Goal: Check status: Check status

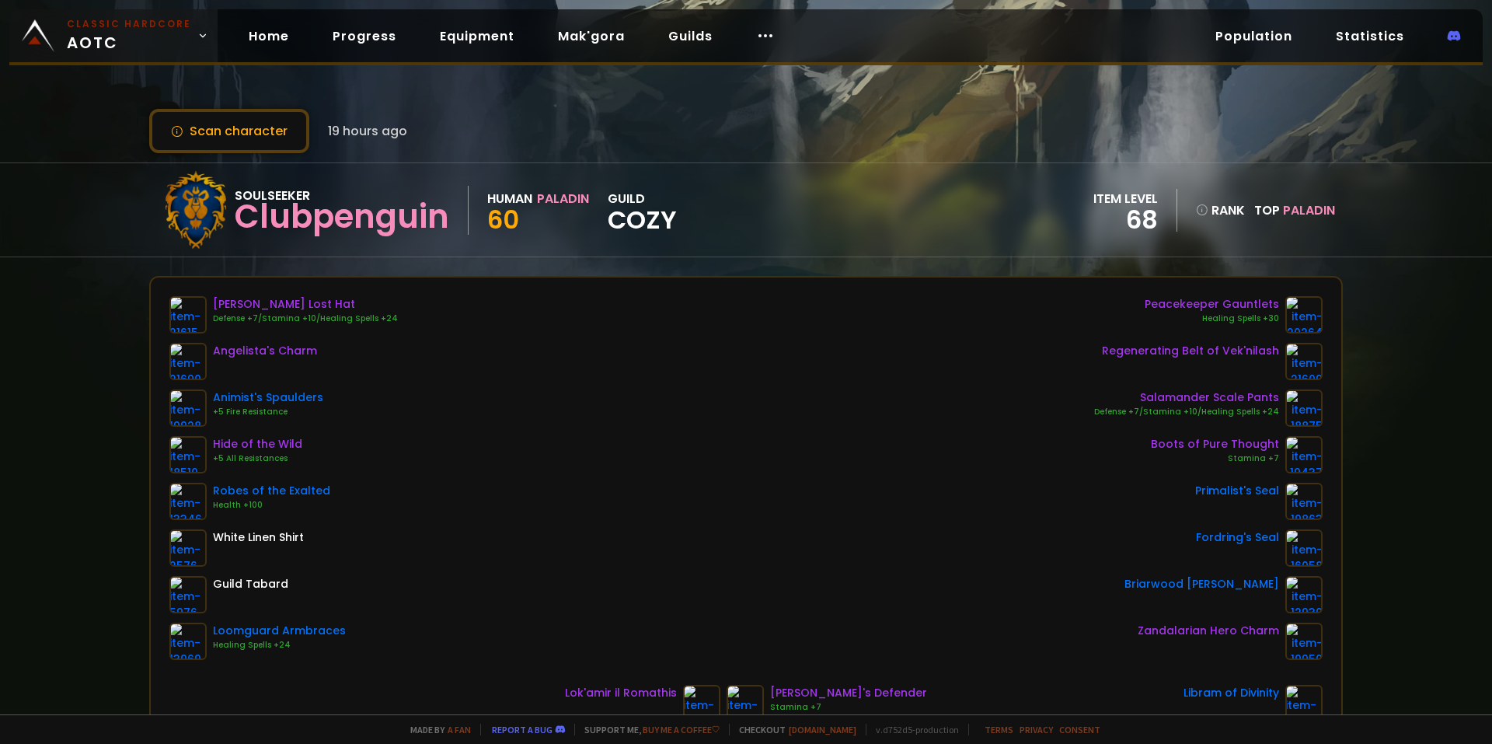
click at [71, 35] on span "Classic Hardcore AOTC" at bounding box center [129, 35] width 124 height 37
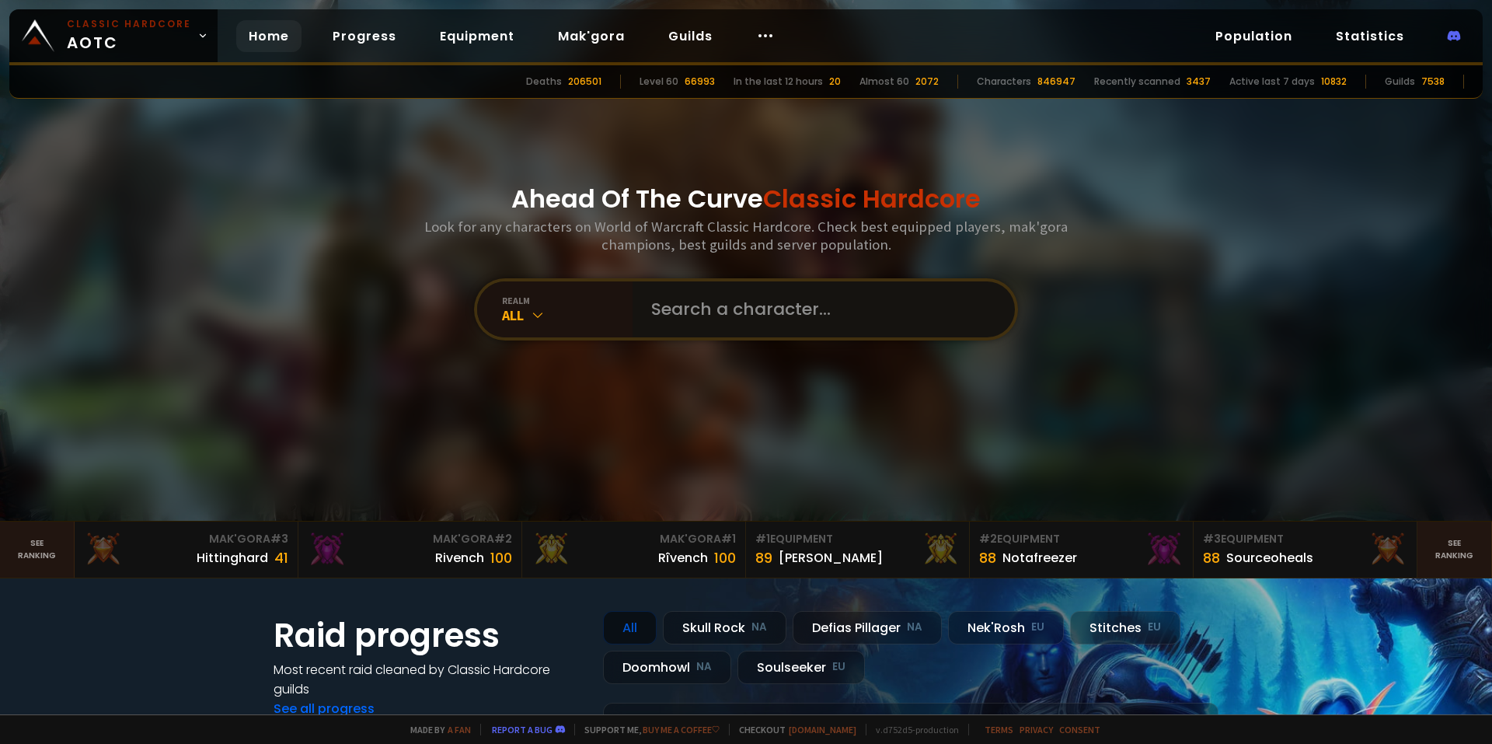
click at [723, 292] on input "text" at bounding box center [819, 309] width 354 height 56
type input "healsie"
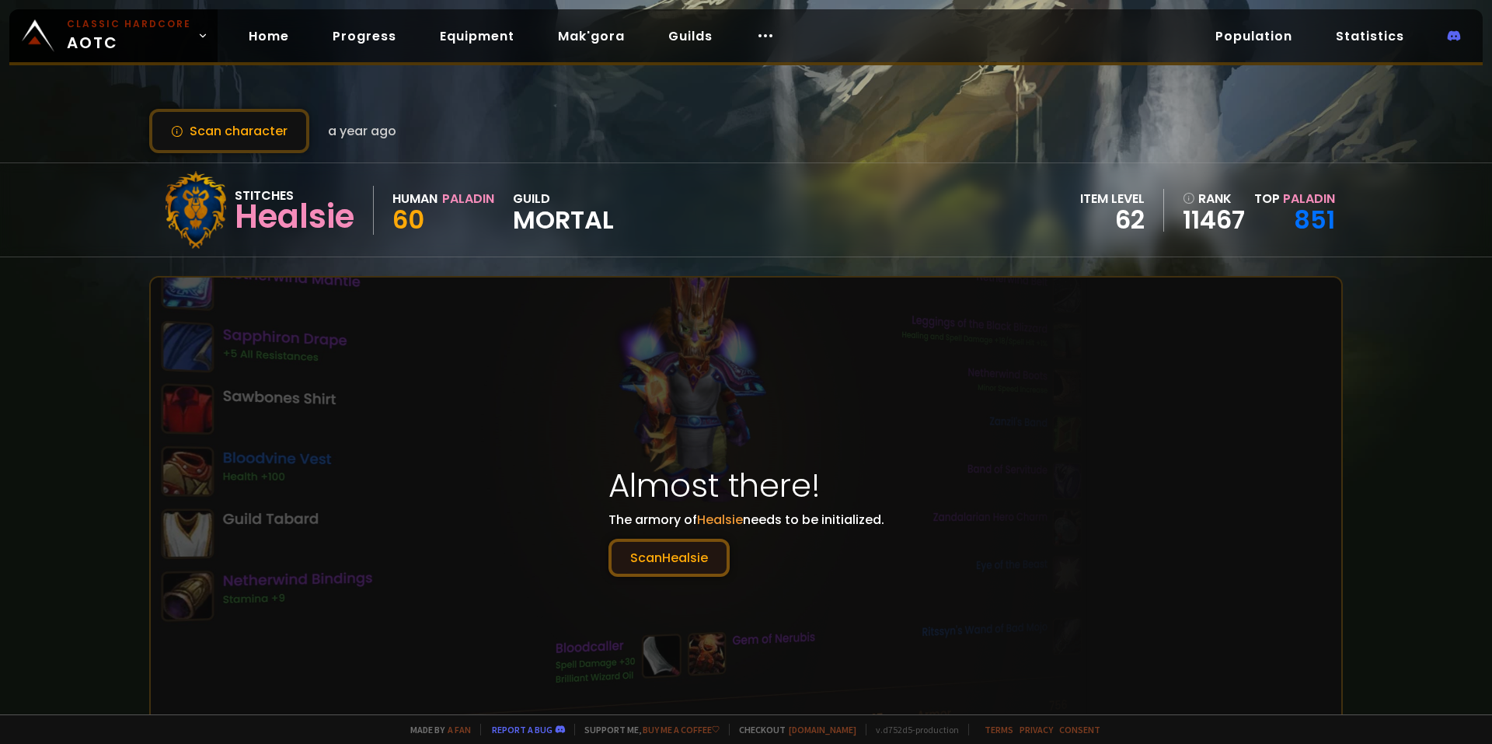
click at [636, 556] on button "Scan Healsie" at bounding box center [668, 557] width 121 height 38
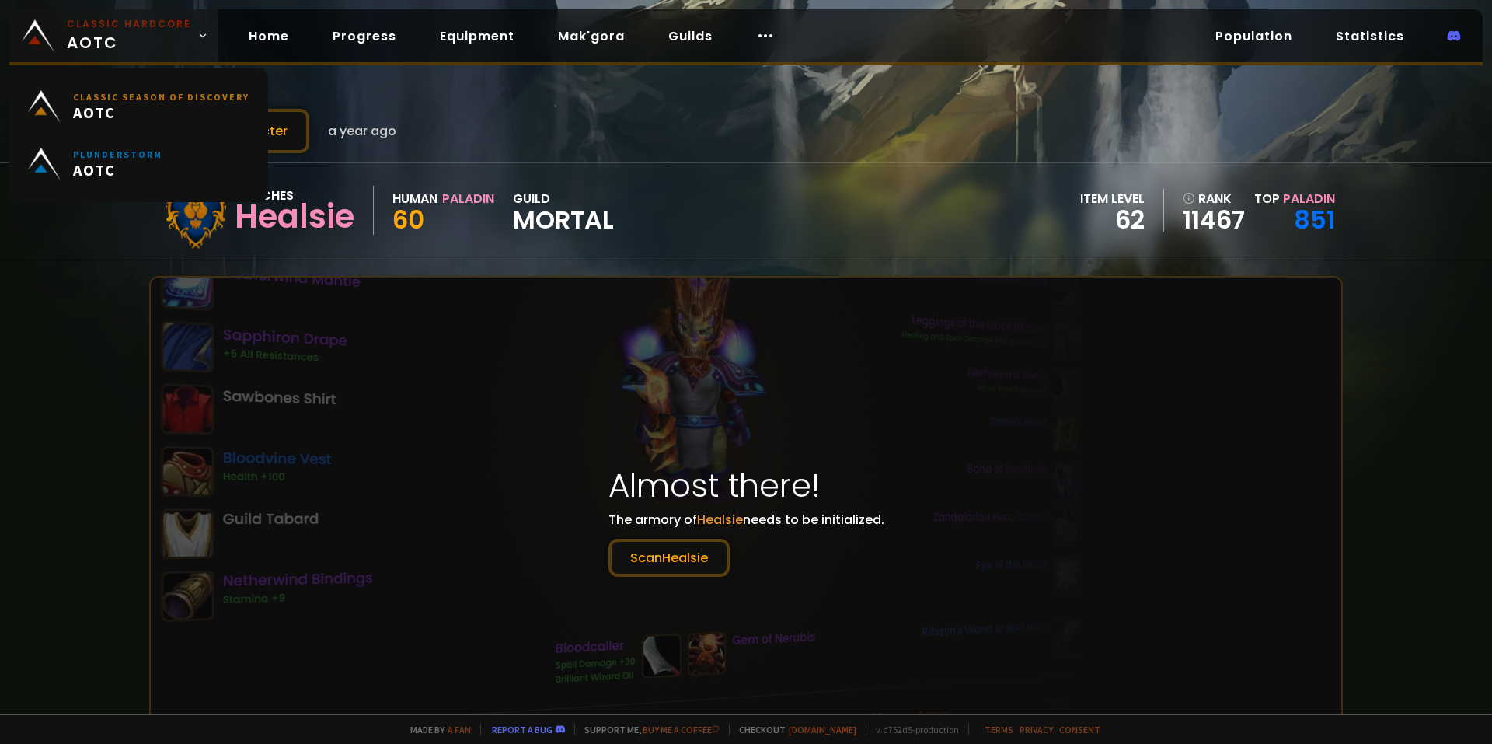
click at [156, 46] on span "Classic Hardcore AOTC" at bounding box center [129, 35] width 124 height 37
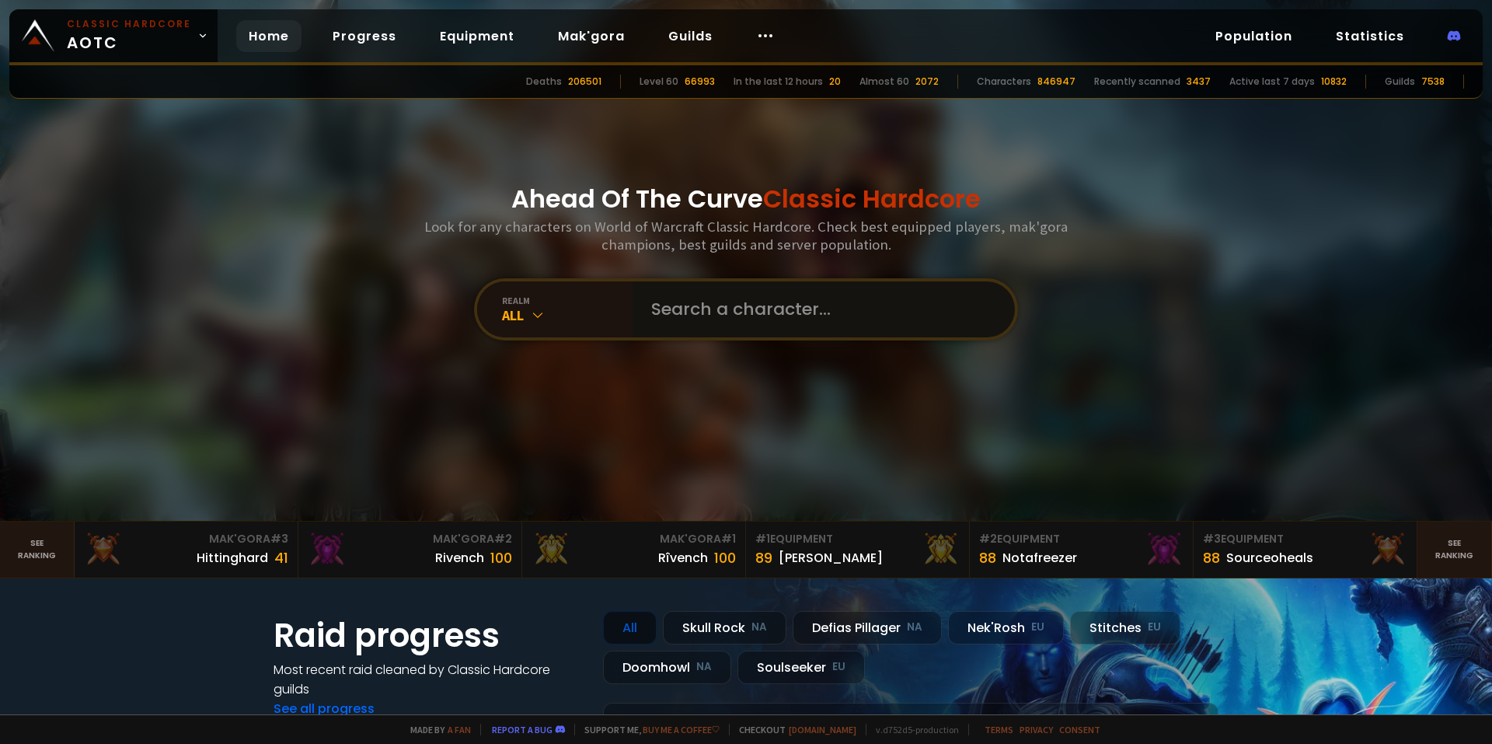
click at [730, 312] on input "text" at bounding box center [819, 309] width 354 height 56
type input "healsie"
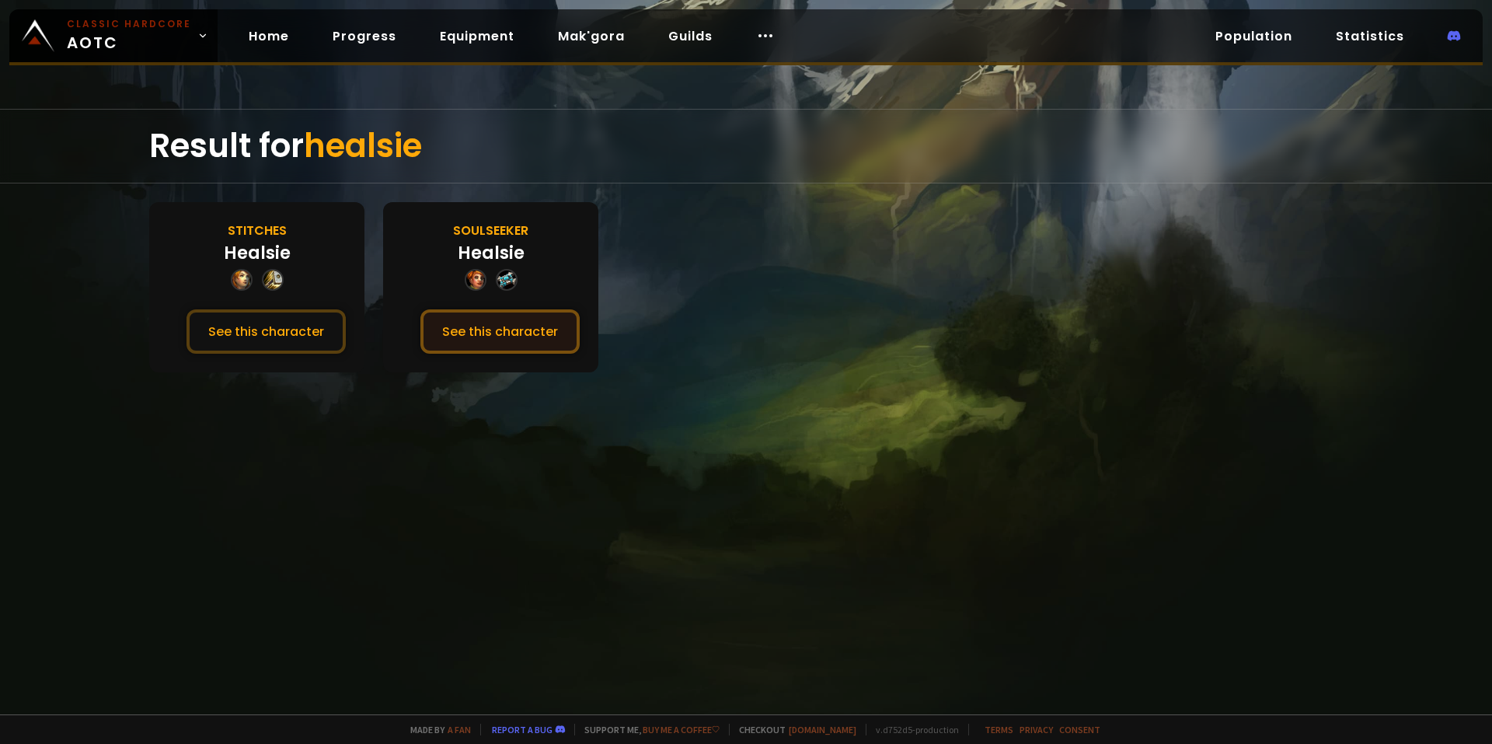
click at [495, 332] on button "See this character" at bounding box center [499, 331] width 159 height 44
